Goal: Task Accomplishment & Management: Use online tool/utility

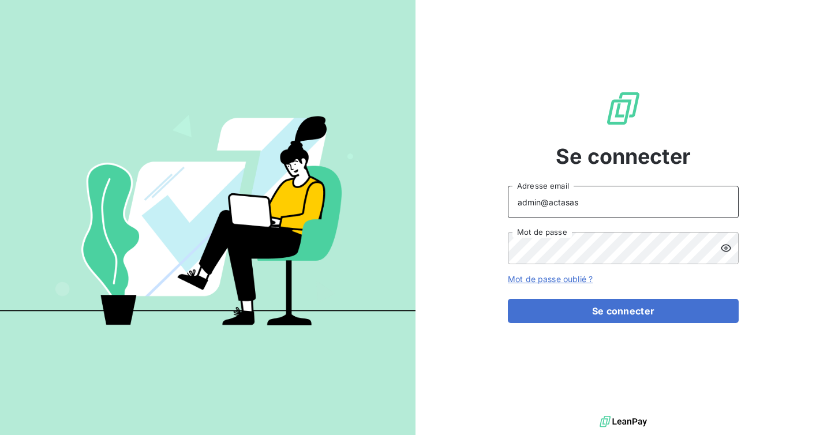
click at [586, 205] on input "admin@actasas" at bounding box center [623, 202] width 231 height 32
type input "admin@slimpay"
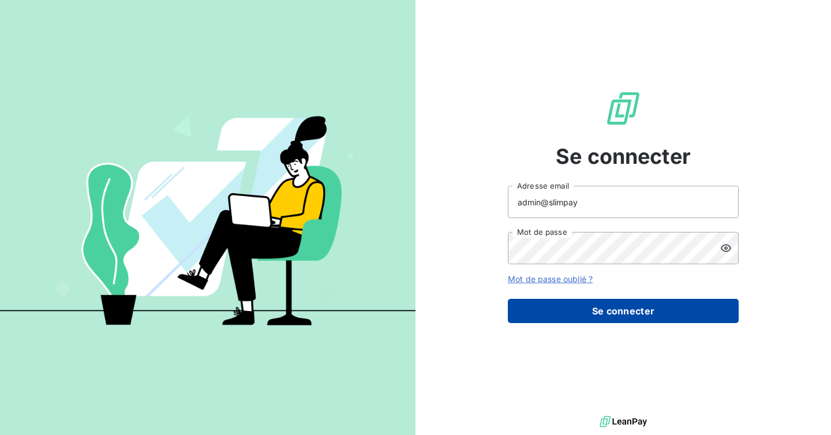
click at [572, 312] on button "Se connecter" at bounding box center [623, 311] width 231 height 24
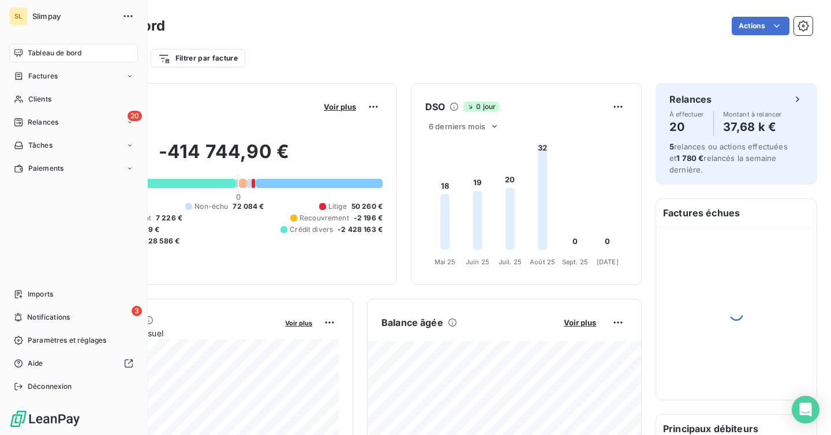
click at [44, 156] on nav "Tableau de bord Factures Clients 20 Relances Tâches Paiements" at bounding box center [73, 111] width 129 height 134
click at [45, 166] on span "Paiements" at bounding box center [45, 168] width 35 height 10
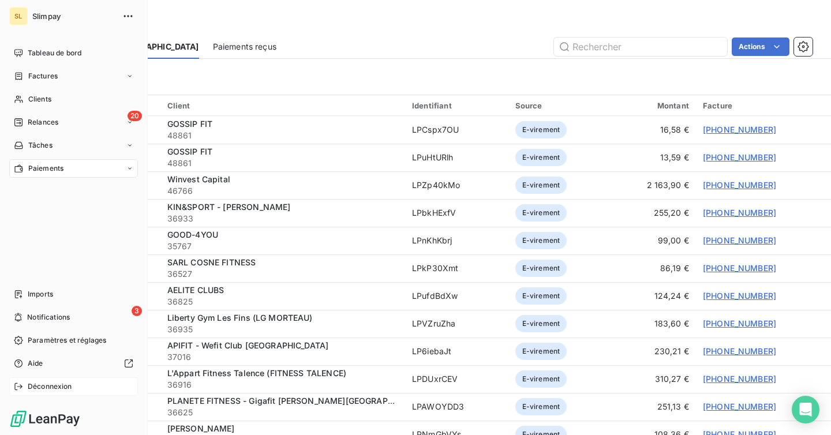
click at [51, 387] on span "Déconnexion" at bounding box center [50, 386] width 44 height 10
